Goal: Check status: Check status

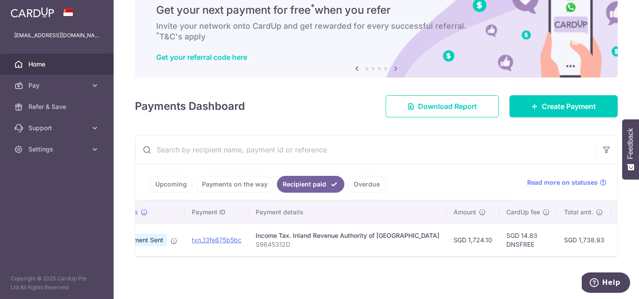
scroll to position [0, 20]
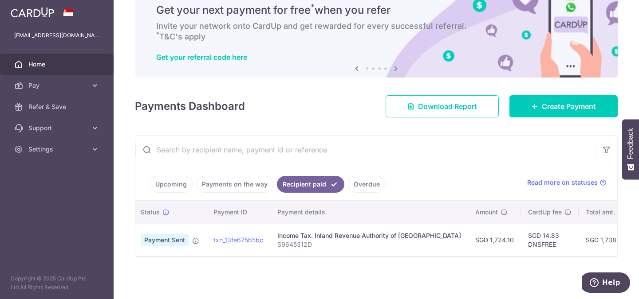
click at [236, 187] on link "Payments on the way" at bounding box center [234, 184] width 77 height 17
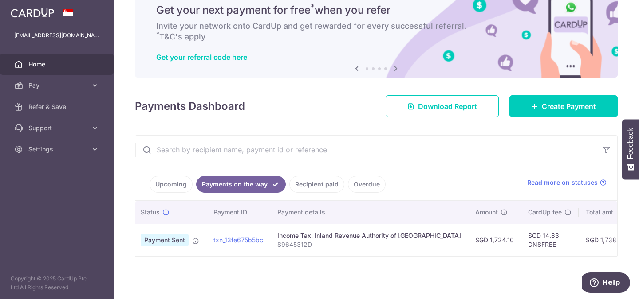
click at [166, 185] on link "Upcoming" at bounding box center [170, 184] width 43 height 17
